Goal: Check status: Check status

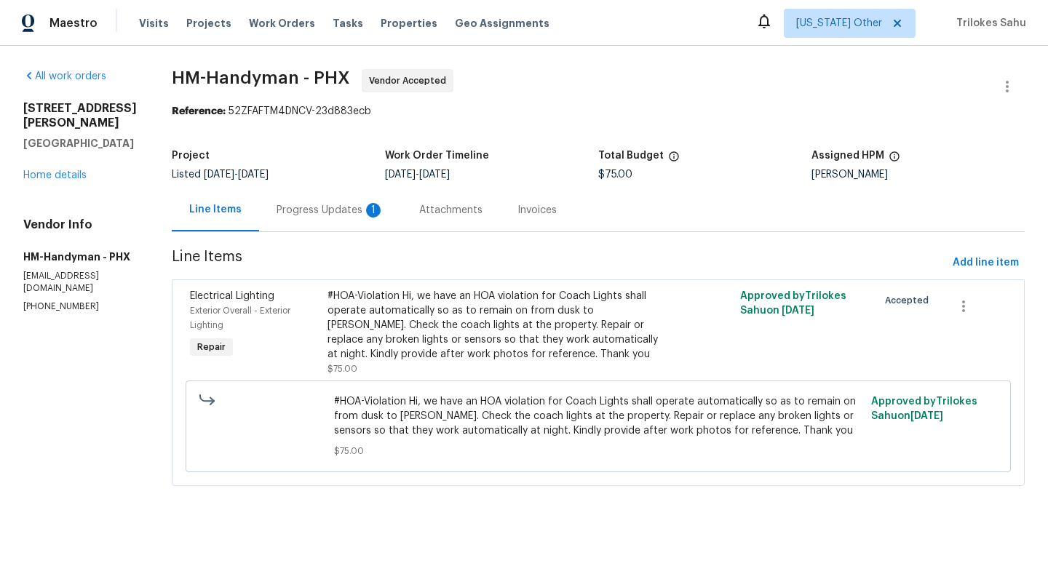
click at [327, 211] on div "Progress Updates 1" at bounding box center [331, 210] width 108 height 15
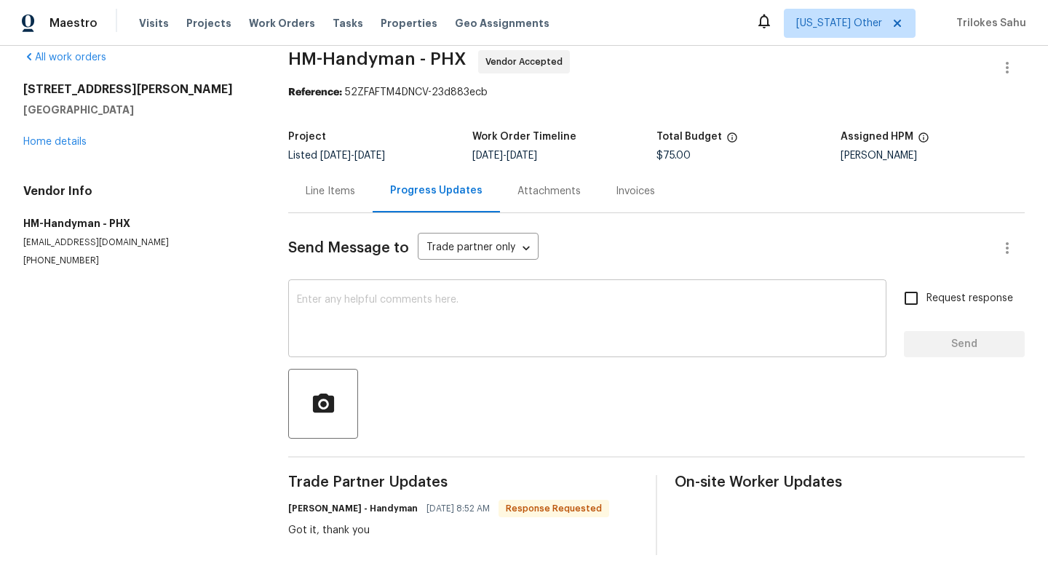
scroll to position [25, 0]
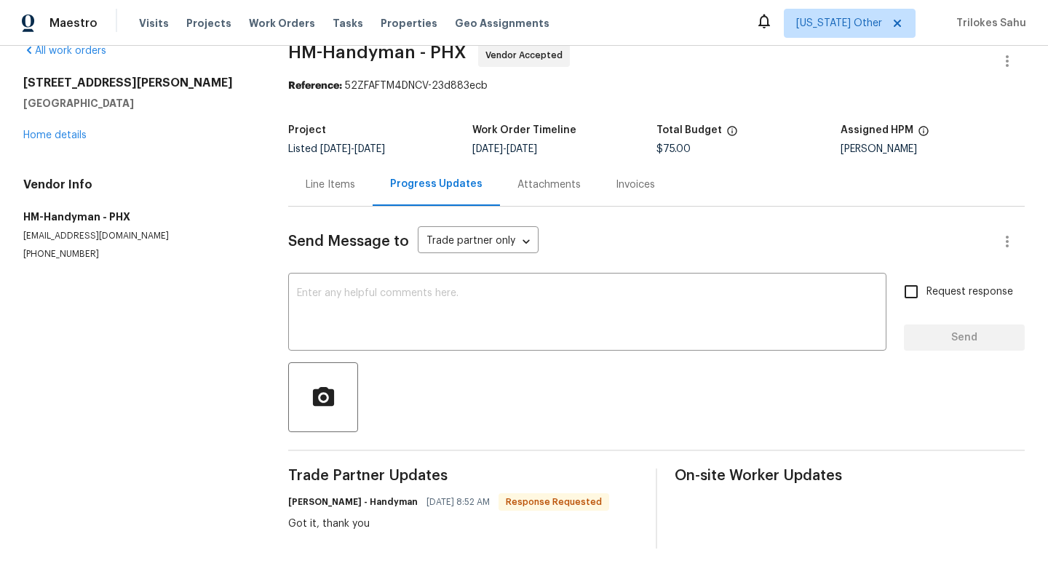
click at [341, 194] on div "Line Items" at bounding box center [330, 184] width 84 height 43
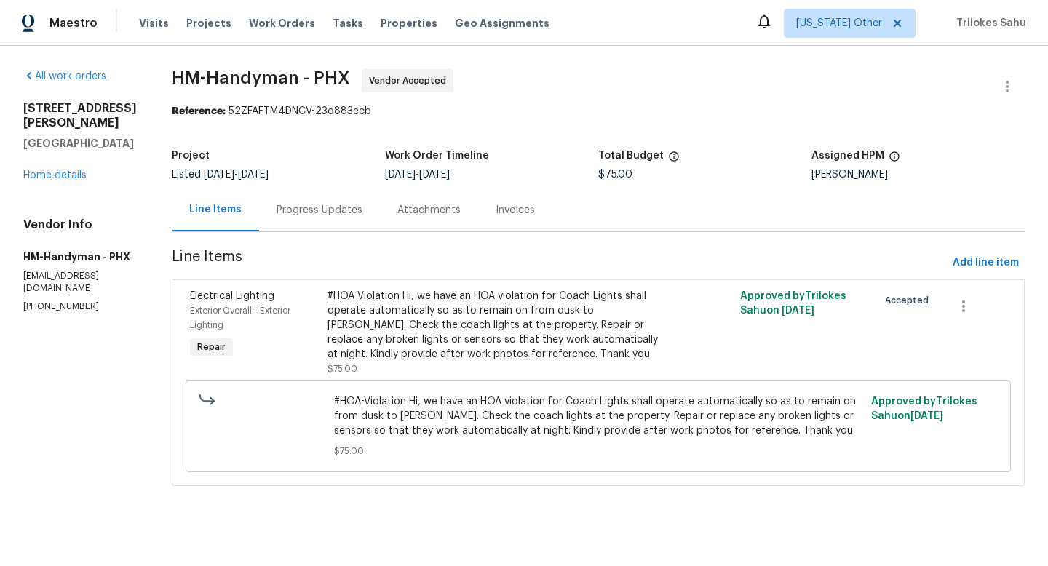
click at [301, 213] on div "Progress Updates" at bounding box center [320, 210] width 86 height 15
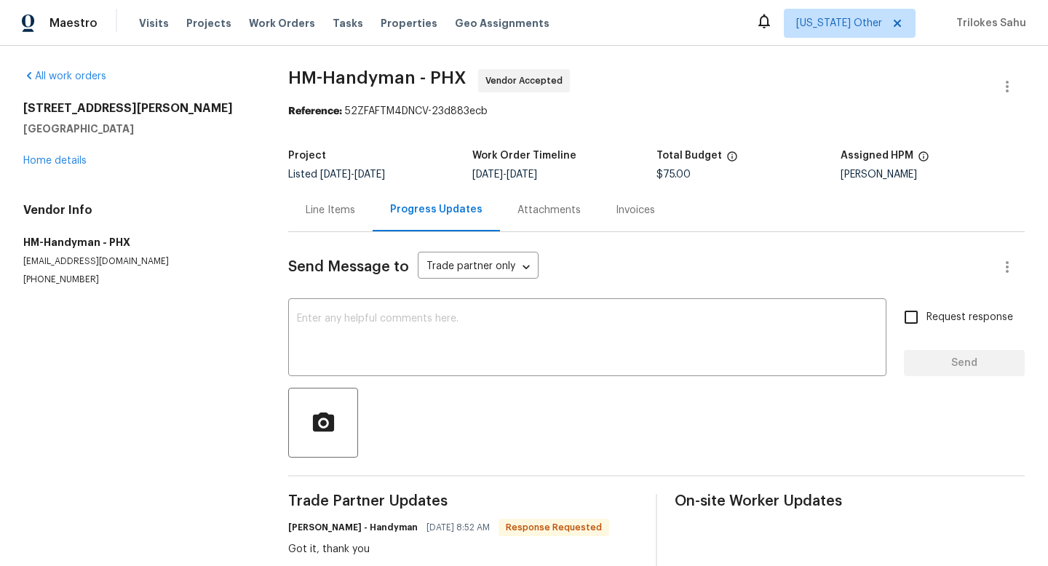
scroll to position [31, 0]
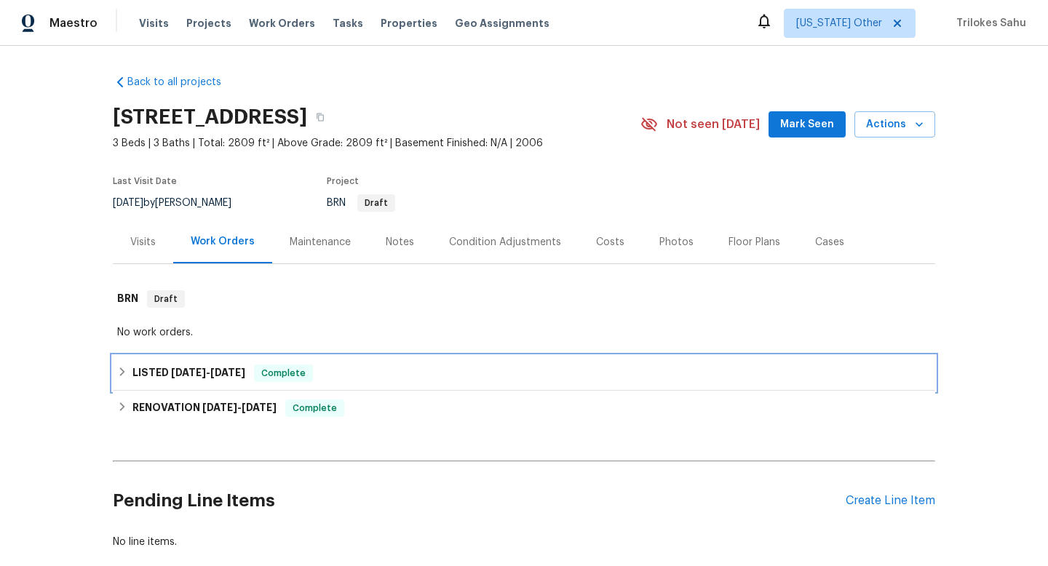
click at [126, 374] on icon at bounding box center [122, 372] width 10 height 10
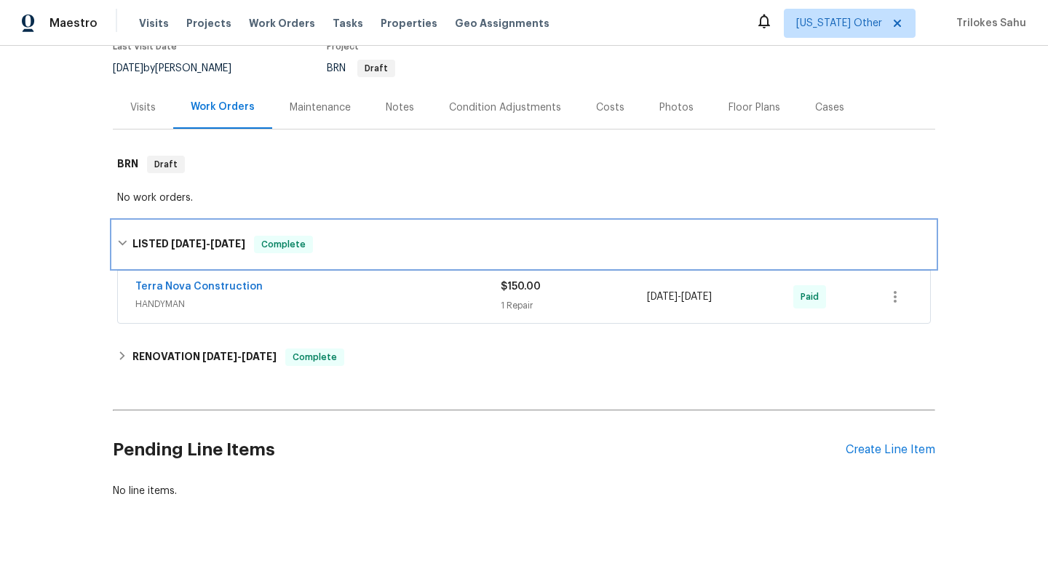
scroll to position [166, 0]
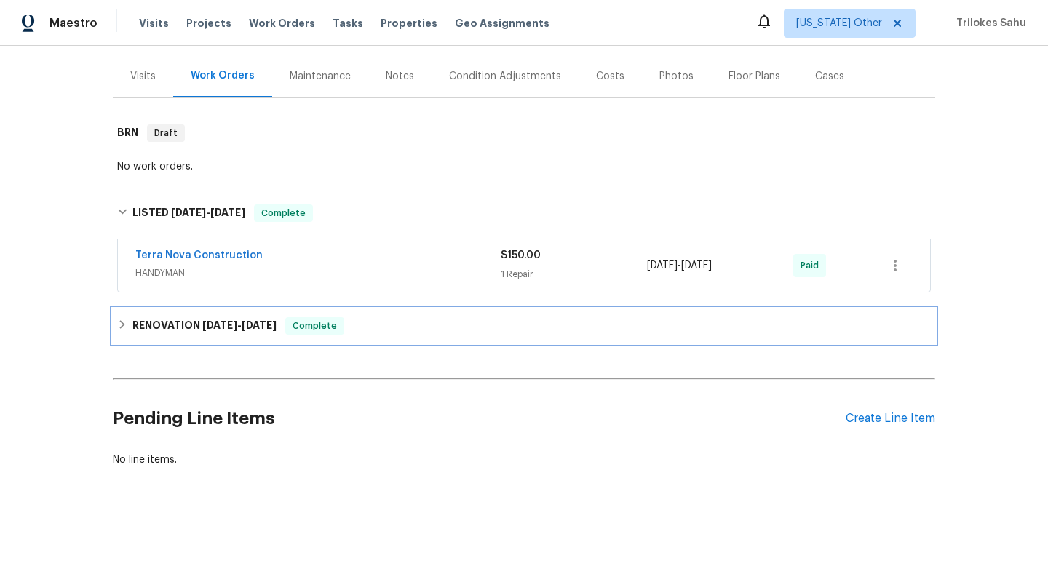
click at [127, 320] on icon at bounding box center [122, 325] width 10 height 10
